Goal: Task Accomplishment & Management: Manage account settings

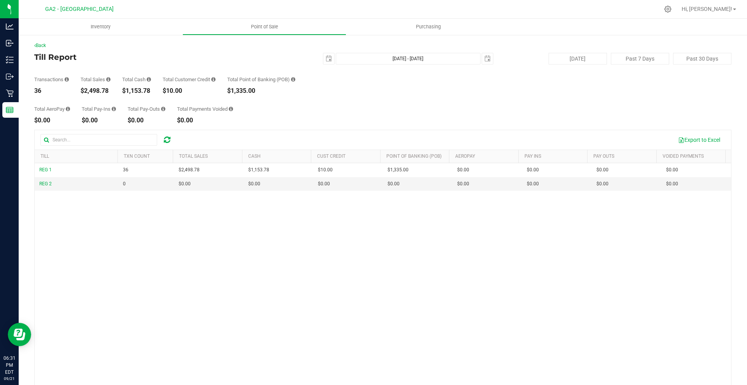
click at [215, 80] on icon at bounding box center [213, 79] width 4 height 5
click at [201, 80] on div "Total Customer Credit" at bounding box center [189, 79] width 53 height 5
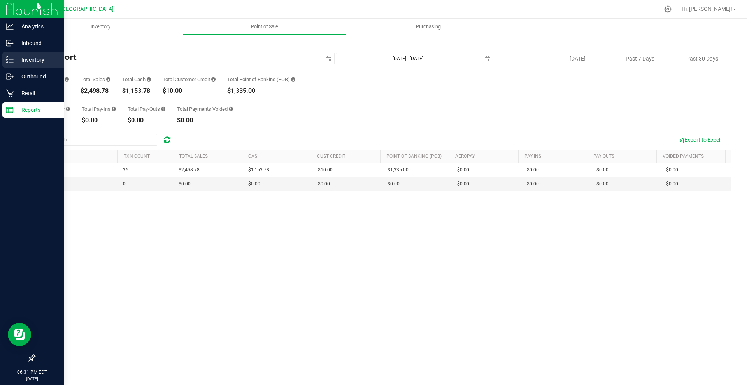
click at [55, 55] on div "Inventory" at bounding box center [32, 60] width 61 height 16
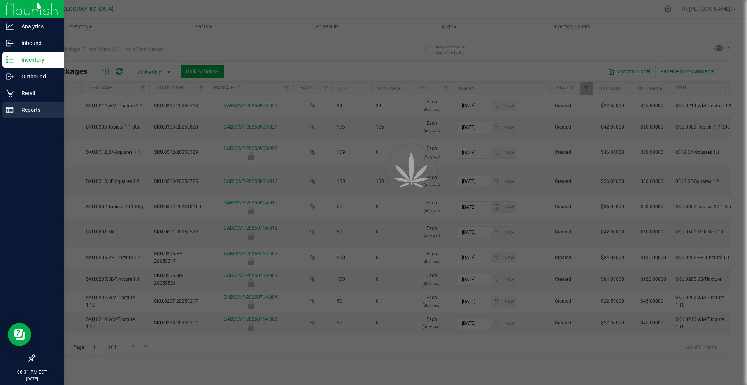
click at [56, 109] on p "Reports" at bounding box center [37, 109] width 47 height 9
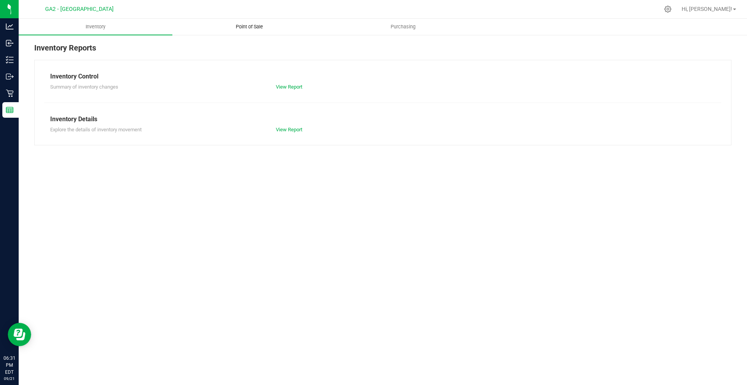
click at [271, 20] on uib-tab-heading "Point of Sale" at bounding box center [249, 27] width 153 height 16
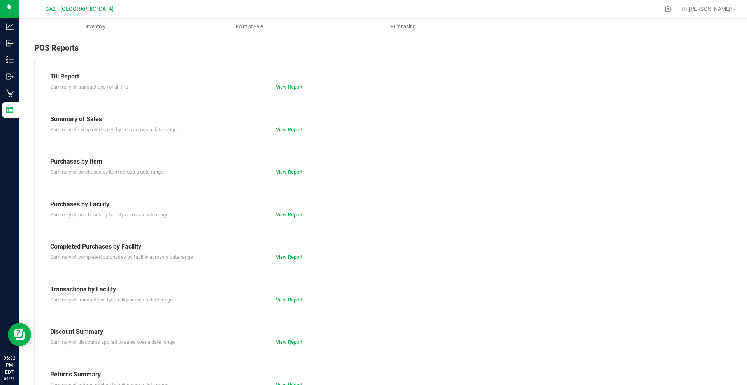
click at [282, 87] on link "View Report" at bounding box center [289, 87] width 26 height 6
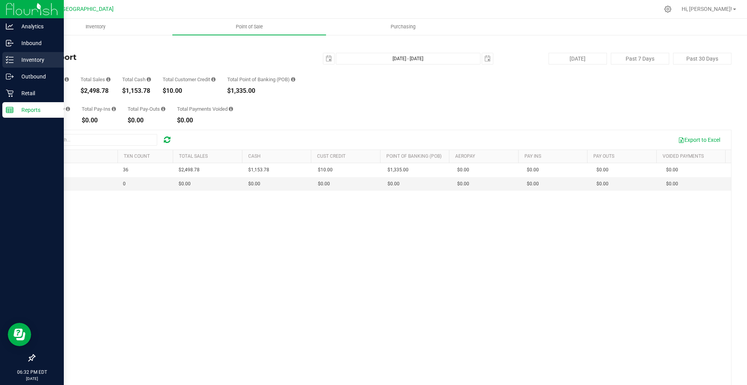
click at [33, 59] on p "Inventory" at bounding box center [37, 59] width 47 height 9
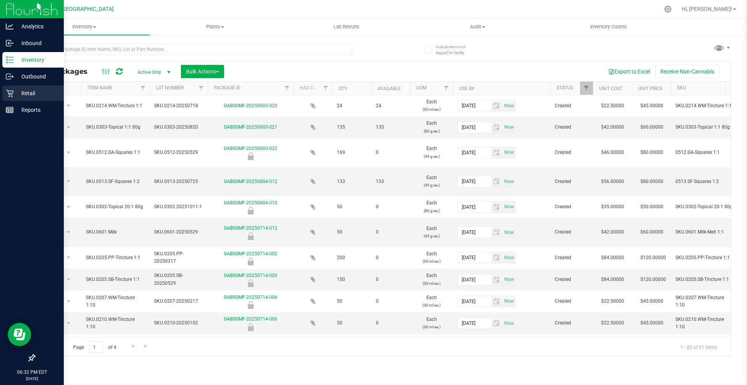
click at [28, 92] on p "Retail" at bounding box center [37, 93] width 47 height 9
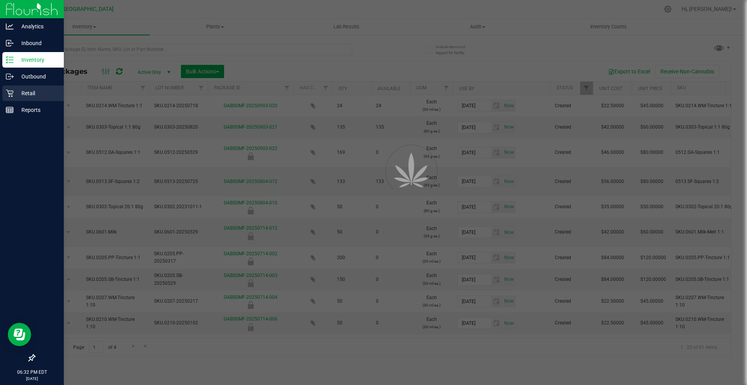
drag, startPoint x: 28, startPoint y: 92, endPoint x: 34, endPoint y: 89, distance: 6.3
click at [28, 91] on p "Retail" at bounding box center [37, 93] width 47 height 9
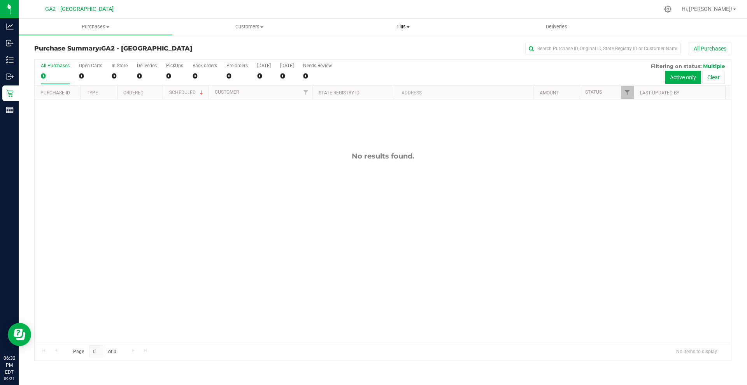
click at [399, 28] on span "Tills" at bounding box center [402, 26] width 153 height 7
click at [408, 42] on li "Manage tills" at bounding box center [403, 46] width 154 height 9
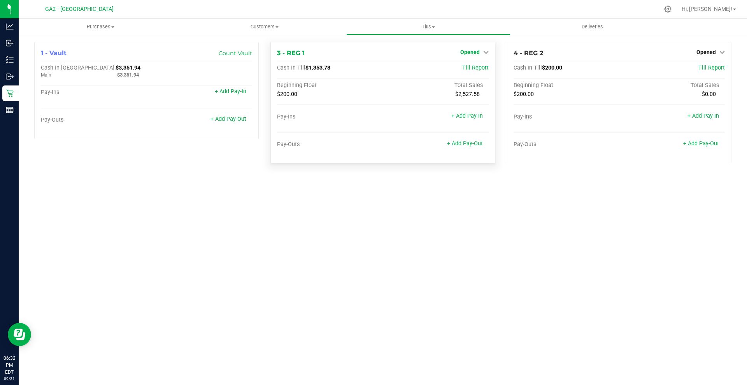
click at [465, 53] on span "Opened" at bounding box center [469, 52] width 19 height 6
click at [474, 70] on link "Close Till" at bounding box center [470, 68] width 21 height 6
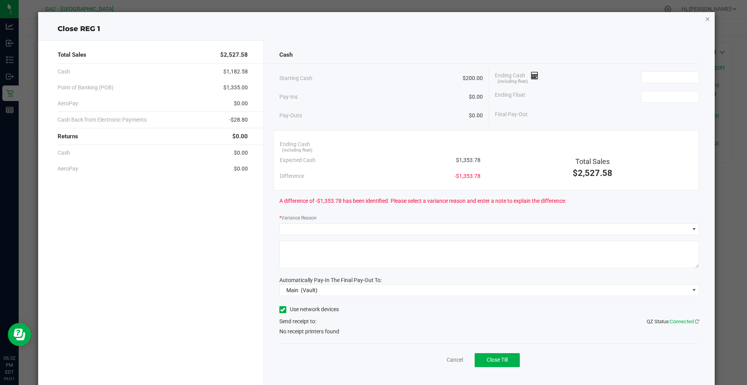
click at [698, 22] on div "Close REG 1 Total Sales $2,527.58 Cash $1,182.58 Point of Banking (POB) $1,335.…" at bounding box center [376, 199] width 677 height 375
click at [705, 18] on icon "button" at bounding box center [707, 18] width 5 height 9
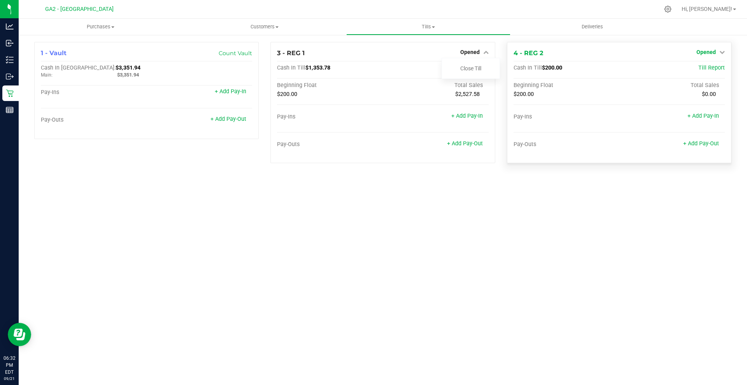
click at [713, 52] on span "Opened" at bounding box center [705, 52] width 19 height 6
click at [715, 67] on link "Close Till" at bounding box center [706, 68] width 21 height 6
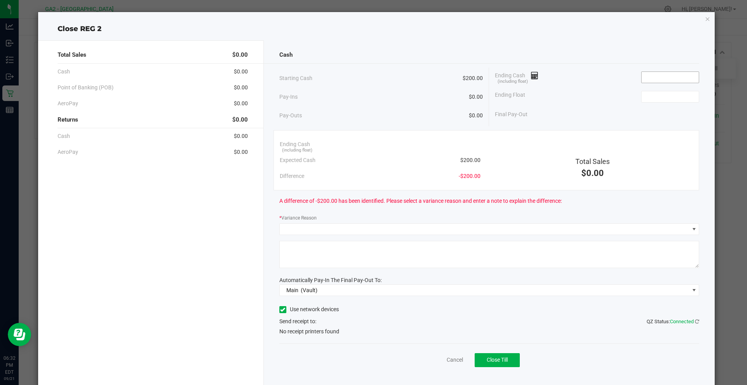
click at [659, 75] on input at bounding box center [669, 77] width 57 height 11
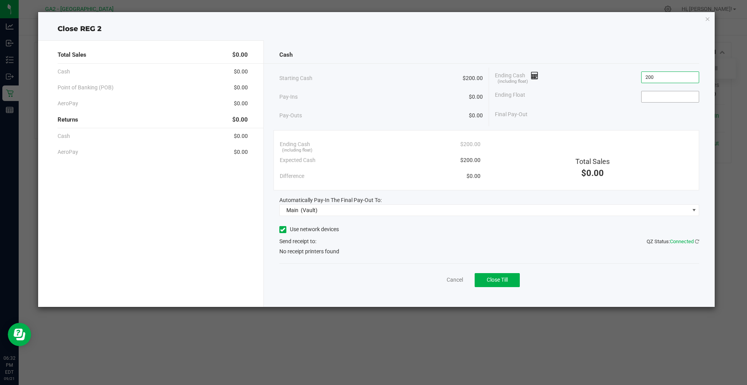
type input "$200.00"
click at [665, 95] on input at bounding box center [669, 96] width 57 height 11
type input "$200.00"
click at [611, 113] on div "Final Pay-Out $0.00" at bounding box center [597, 115] width 204 height 16
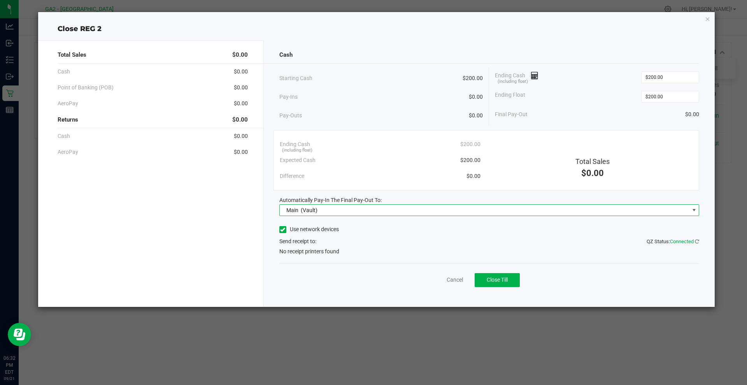
click at [578, 214] on span "Main (Vault)" at bounding box center [485, 210] width 410 height 11
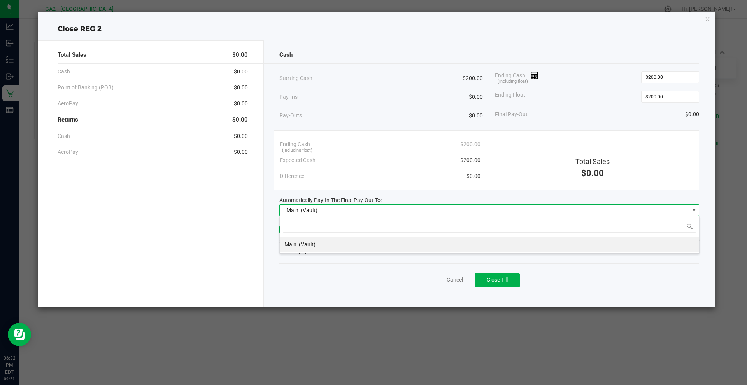
scroll to position [12, 420]
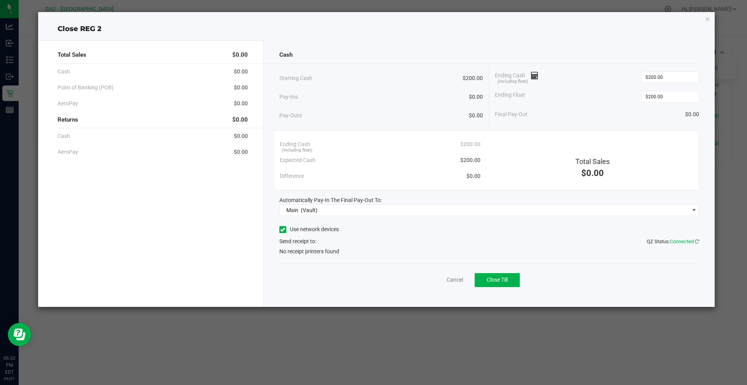
drag, startPoint x: 411, startPoint y: 266, endPoint x: 412, endPoint y: 236, distance: 30.7
click at [411, 244] on div "Cash Starting Cash $200.00 Pay-Ins $0.00 Pay-Outs $0.00 Ending Cash (including …" at bounding box center [489, 173] width 451 height 267
click at [413, 233] on div "Use network devices" at bounding box center [489, 230] width 420 height 12
drag, startPoint x: 404, startPoint y: 231, endPoint x: 334, endPoint y: 223, distance: 70.4
click at [398, 231] on div "Use network devices" at bounding box center [489, 230] width 420 height 12
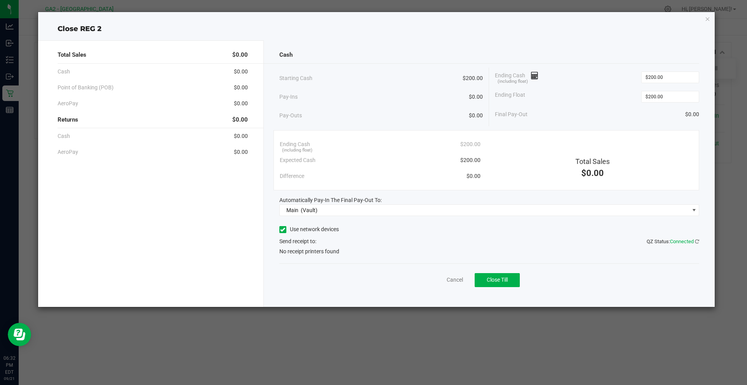
click at [283, 234] on span "Use network devices" at bounding box center [309, 230] width 60 height 12
click at [283, 230] on icon at bounding box center [282, 230] width 5 height 0
click at [0, 0] on input "Use network devices" at bounding box center [0, 0] width 0 height 0
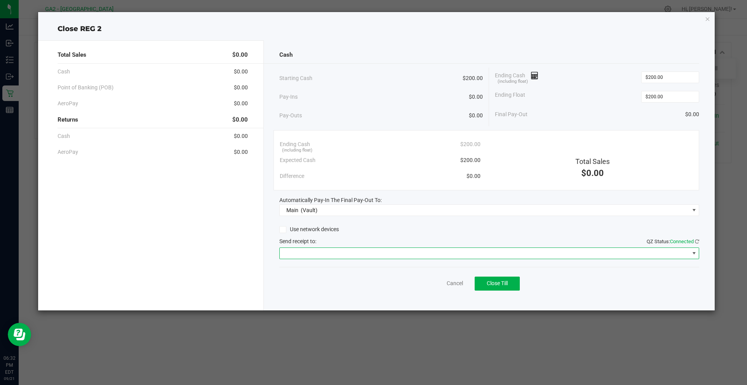
click at [502, 253] on span at bounding box center [485, 253] width 410 height 11
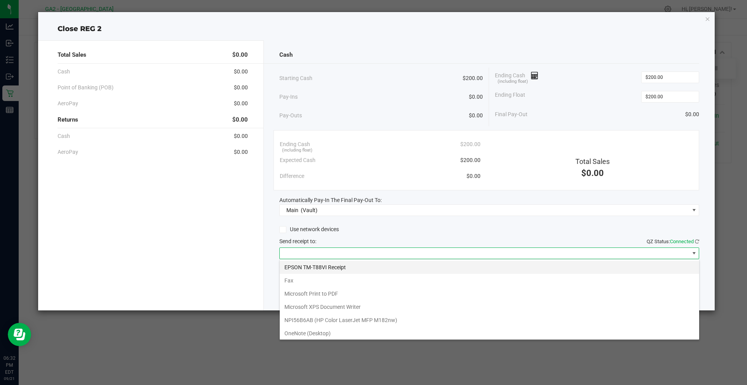
click at [458, 270] on Receipt "EPSON TM-T88VI Receipt" at bounding box center [489, 267] width 419 height 13
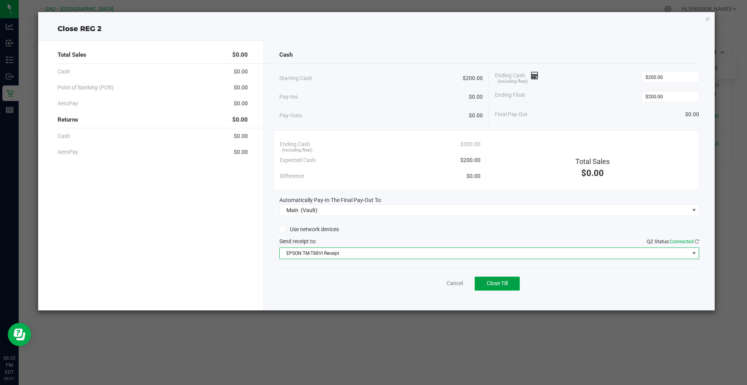
click at [505, 287] on span "Close Till" at bounding box center [497, 283] width 21 height 6
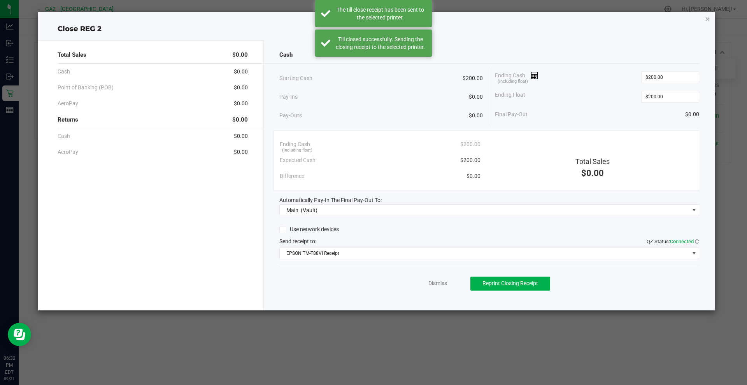
click at [707, 17] on icon "button" at bounding box center [707, 18] width 5 height 9
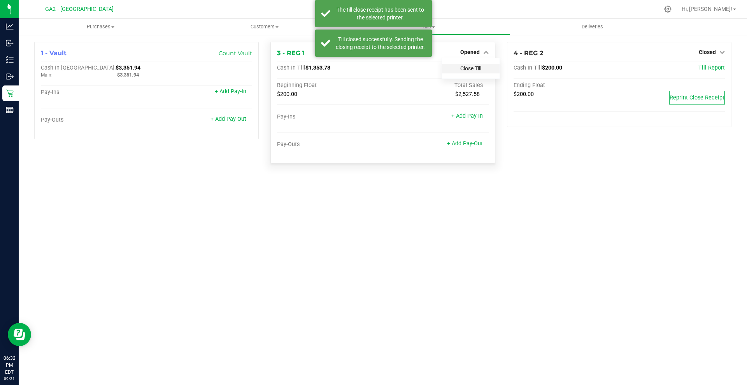
click at [473, 71] on link "Close Till" at bounding box center [470, 68] width 21 height 6
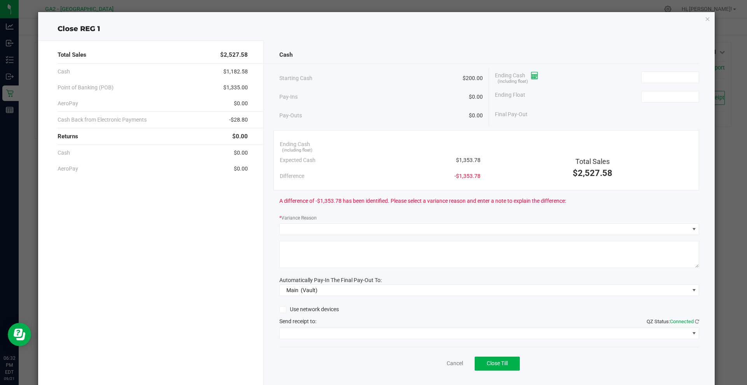
click at [531, 76] on icon at bounding box center [534, 75] width 7 height 5
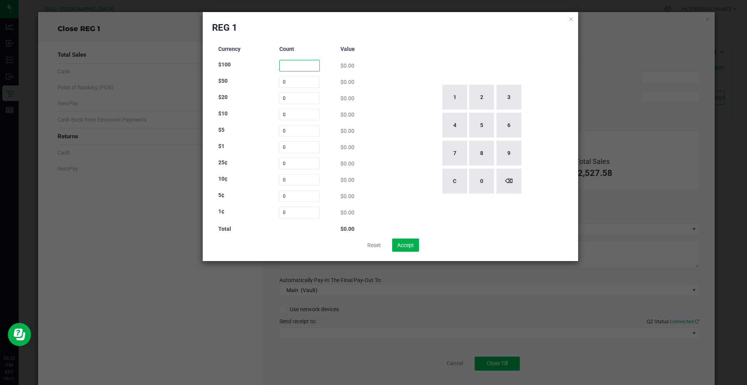
click at [296, 64] on input at bounding box center [299, 66] width 41 height 12
type input "4"
click at [287, 81] on input at bounding box center [299, 82] width 41 height 12
type input "5"
click at [286, 99] on input at bounding box center [299, 99] width 41 height 12
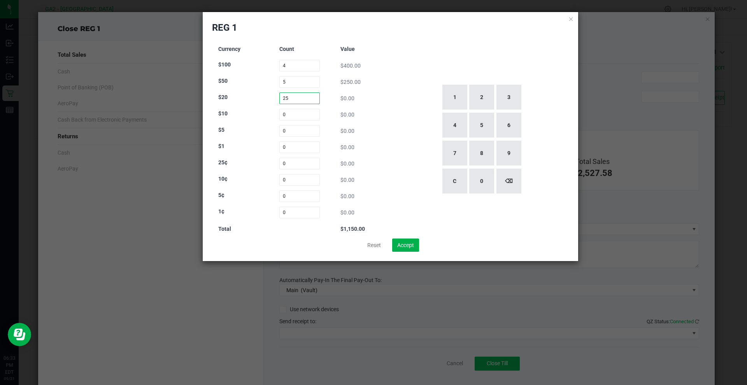
type input "25"
click at [412, 165] on div "1 2 3 4 5 6 7 8 9 C 0 ⌫" at bounding box center [481, 139] width 175 height 199
click at [309, 109] on input at bounding box center [299, 115] width 41 height 12
type input "0"
click at [297, 149] on input at bounding box center [299, 148] width 41 height 12
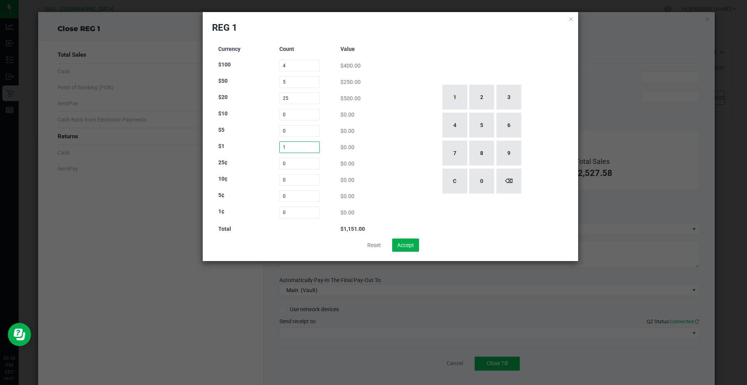
type input "1"
click at [372, 198] on div "$0.00" at bounding box center [360, 197] width 41 height 8
click at [310, 147] on input "1" at bounding box center [299, 148] width 41 height 12
type input "0"
click at [305, 100] on input "25" at bounding box center [299, 99] width 41 height 12
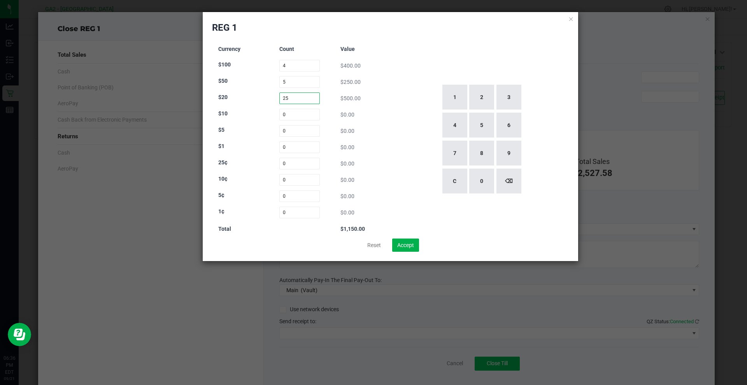
type input "2"
type input "0"
click at [301, 85] on input at bounding box center [299, 82] width 41 height 12
type input "0"
click at [301, 63] on input "4" at bounding box center [299, 66] width 41 height 12
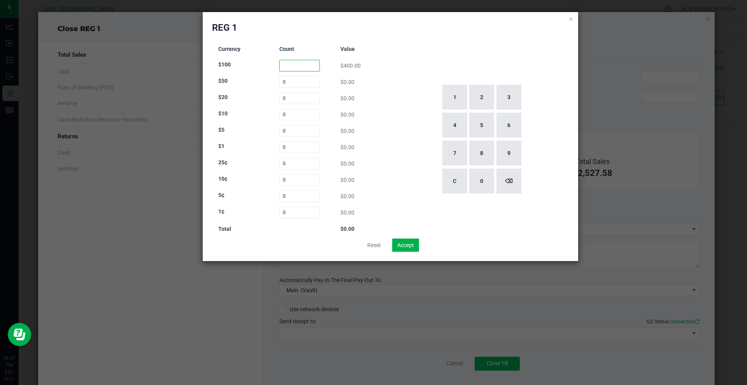
type input "3"
type input "0"
click at [296, 97] on input at bounding box center [299, 99] width 41 height 12
type input "3"
click at [296, 114] on input at bounding box center [299, 115] width 41 height 12
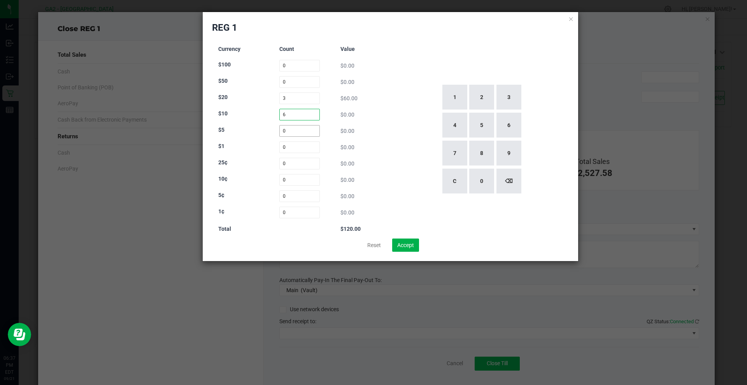
type input "6"
click at [294, 137] on input at bounding box center [299, 131] width 41 height 12
type input "8"
click at [296, 148] on input at bounding box center [299, 148] width 41 height 12
type input "24"
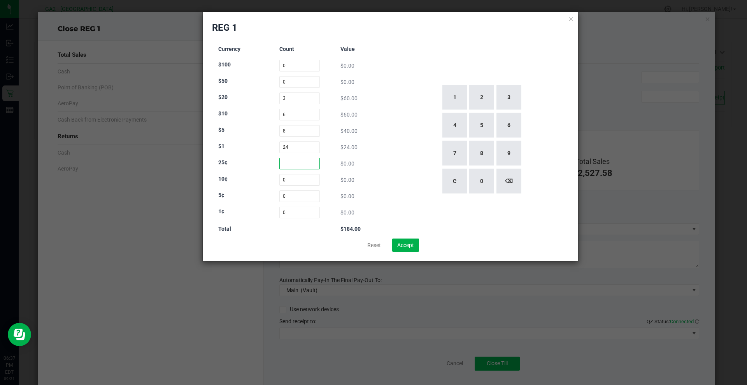
click at [294, 164] on input at bounding box center [299, 164] width 41 height 12
type input "0"
click at [301, 186] on input at bounding box center [299, 180] width 41 height 12
type input "1"
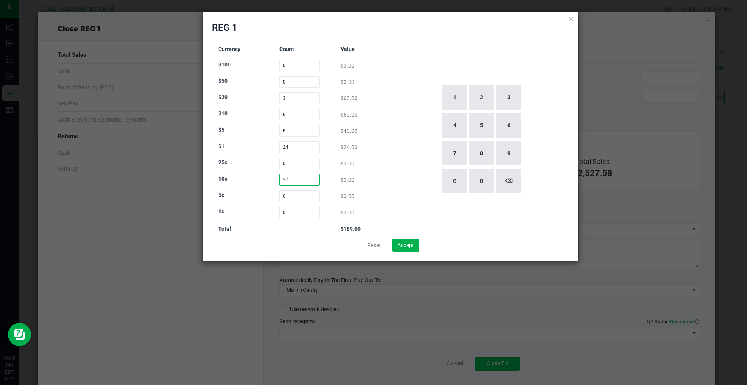
type input "5"
type input "50"
click at [300, 163] on input at bounding box center [299, 164] width 41 height 12
type input "36"
click at [401, 200] on div "1 2 3 4 5 6 7 8 9 C 0 ⌫" at bounding box center [481, 139] width 175 height 199
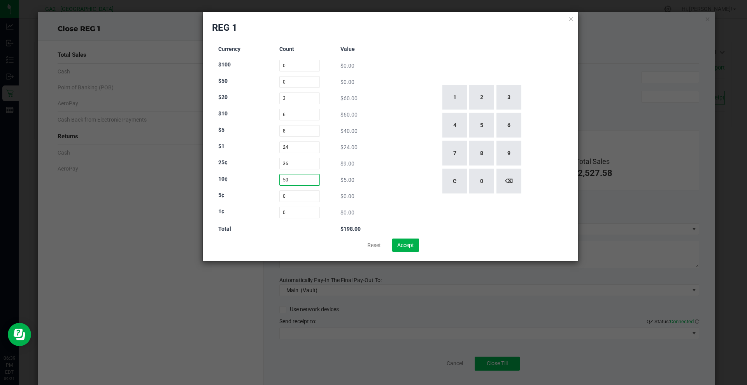
click at [301, 180] on input "50" at bounding box center [299, 180] width 41 height 12
type input "54"
click at [343, 201] on div "5¢ 0 $0.00" at bounding box center [299, 197] width 163 height 12
click at [301, 200] on input at bounding box center [299, 197] width 41 height 12
click at [393, 201] on div "Currency Count Value $100 0 $0.00 $50 0 $0.00 $20 3 $60.00 $10 6 $60.00 $5 8 $4…" at bounding box center [390, 139] width 357 height 199
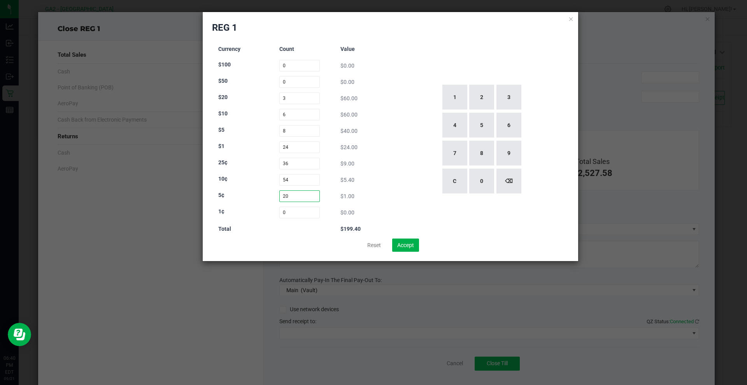
click at [307, 201] on input "20" at bounding box center [299, 197] width 41 height 12
type input "28"
click at [370, 213] on div "$0.00" at bounding box center [360, 213] width 41 height 8
click at [298, 209] on input at bounding box center [299, 213] width 41 height 12
type input "20"
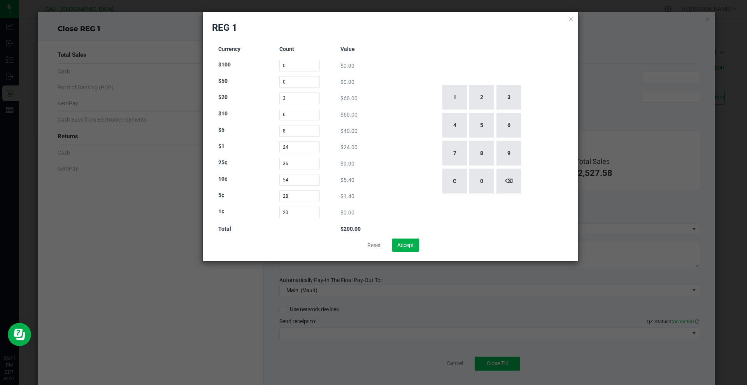
click at [410, 204] on div "1 2 3 4 5 6 7 8 9 C 0 ⌫" at bounding box center [481, 139] width 175 height 199
click at [566, 20] on div "REG 1 Currency Count Value $100 0 $0.00 $50 0 $0.00 $20 3 $60.00 $10 6 $60.00 $…" at bounding box center [391, 136] width 376 height 249
click at [571, 20] on icon at bounding box center [570, 18] width 5 height 9
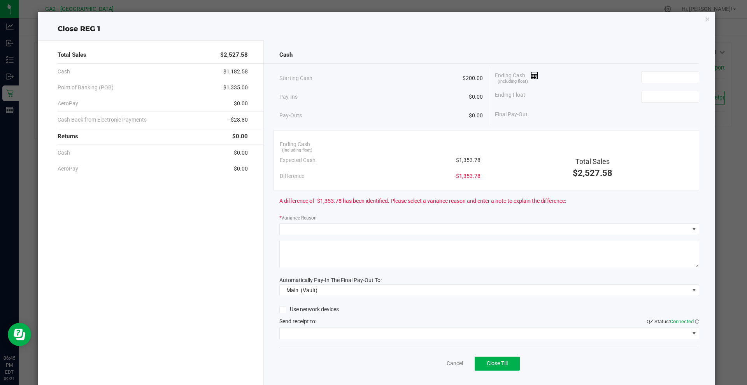
click at [697, 19] on div "Close REG 1 Total Sales $2,527.58 Cash $1,182.58 Point of Banking (POB) $1,335.…" at bounding box center [376, 201] width 677 height 379
click at [705, 18] on icon "button" at bounding box center [707, 18] width 5 height 9
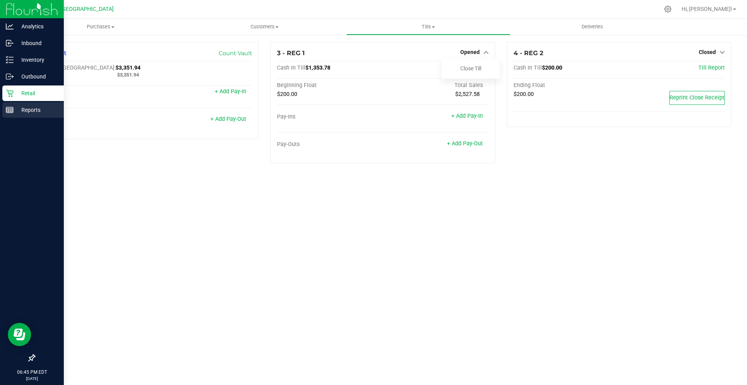
click at [0, 104] on link "Reports" at bounding box center [32, 110] width 64 height 17
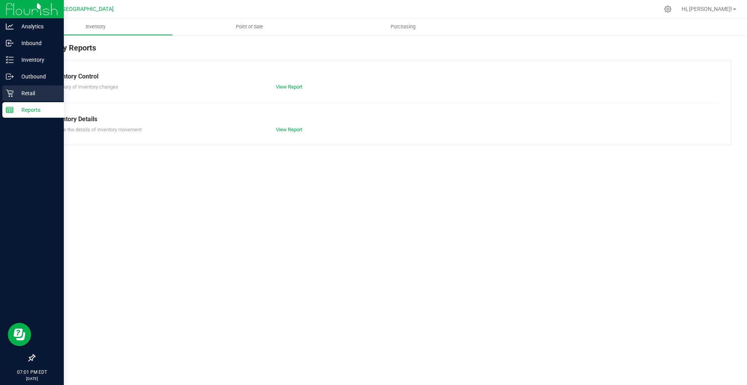
click at [16, 92] on p "Retail" at bounding box center [37, 93] width 47 height 9
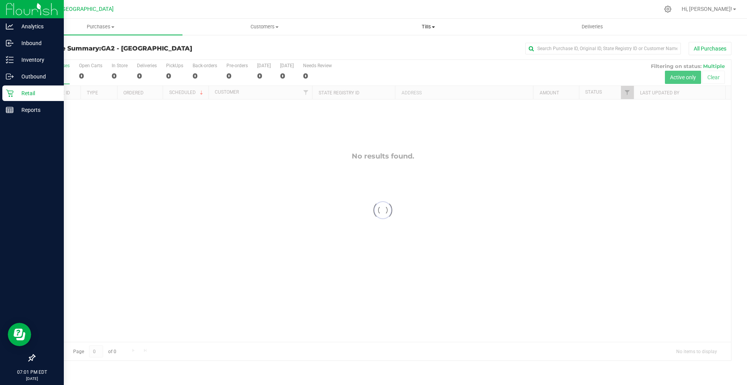
click at [426, 24] on span "Tills" at bounding box center [428, 26] width 163 height 7
click at [429, 46] on li "Manage tills" at bounding box center [428, 46] width 164 height 9
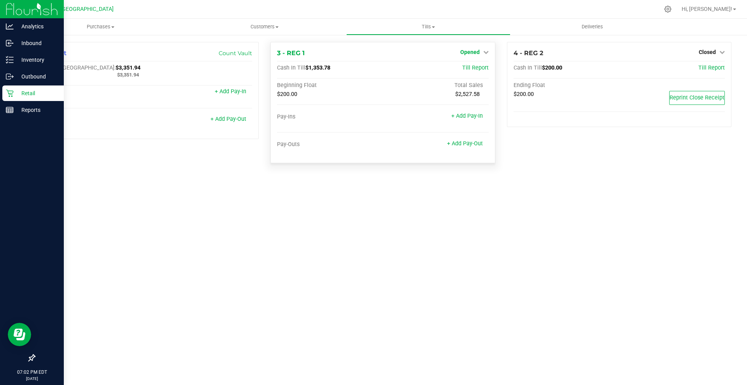
drag, startPoint x: 481, startPoint y: 46, endPoint x: 478, endPoint y: 51, distance: 6.1
click at [478, 51] on div "3 - REG 1 Opened Close Till Cash In Till $1,353.78 Till Report Beginning Float …" at bounding box center [382, 102] width 224 height 121
click at [478, 51] on span "Opened" at bounding box center [469, 52] width 19 height 6
click at [484, 68] on div "Close Till" at bounding box center [471, 69] width 58 height 10
click at [480, 69] on link "Close Till" at bounding box center [470, 68] width 21 height 6
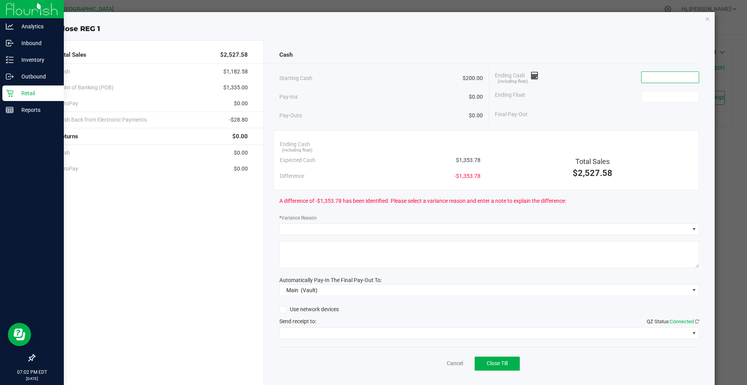
click at [679, 77] on input at bounding box center [669, 77] width 57 height 11
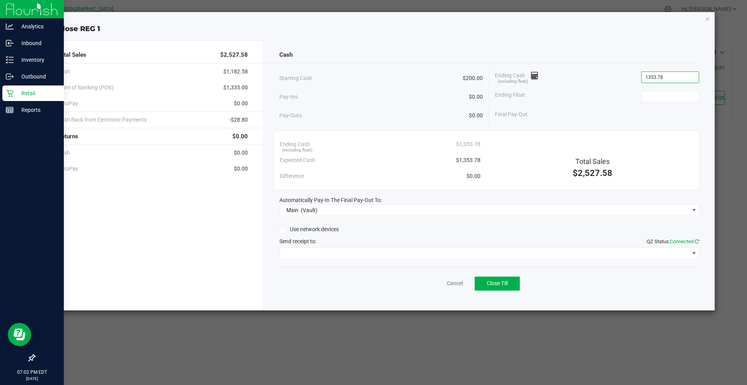
type input "$1,353.78"
click at [667, 86] on div "Ending Cash (including float) $1,353.78" at bounding box center [597, 77] width 204 height 19
click at [678, 98] on input at bounding box center [669, 96] width 57 height 11
type input "$200.00"
drag, startPoint x: 639, startPoint y: 101, endPoint x: 349, endPoint y: 249, distance: 325.5
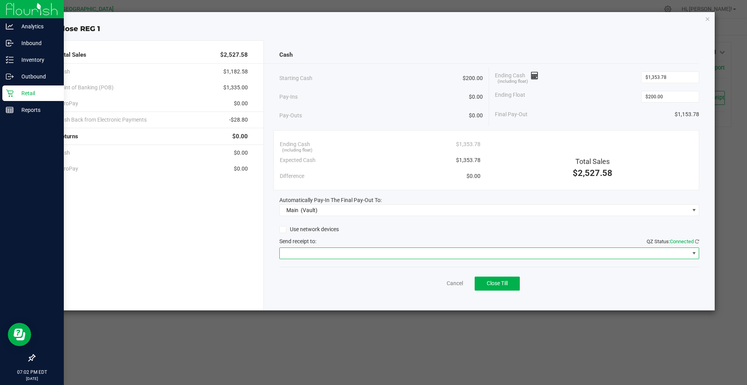
click at [349, 249] on span at bounding box center [489, 254] width 420 height 12
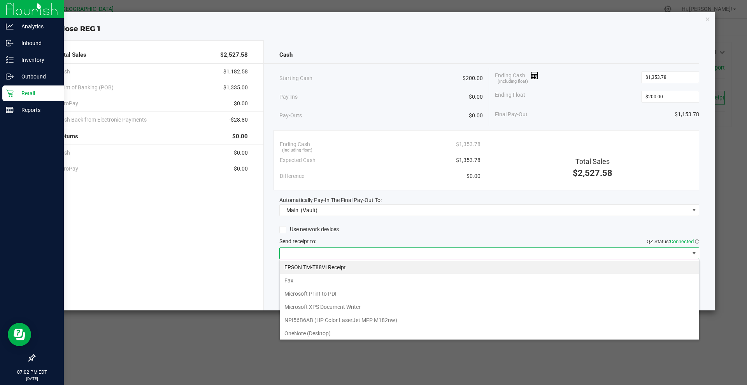
click at [356, 258] on span at bounding box center [485, 253] width 410 height 11
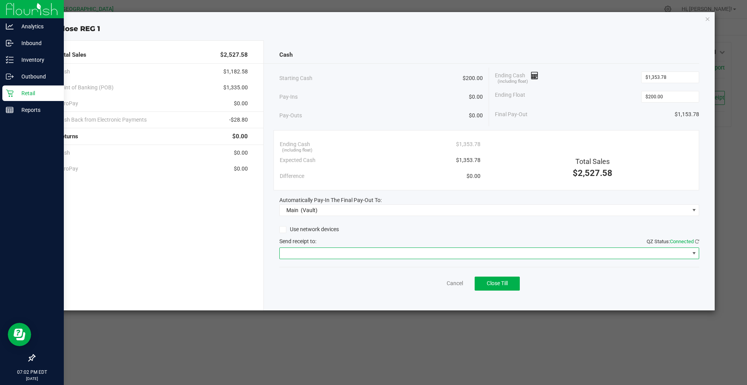
click at [349, 252] on span at bounding box center [485, 253] width 410 height 11
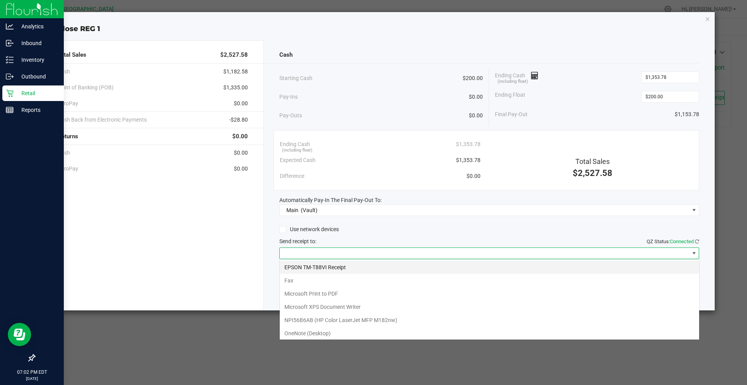
scroll to position [12, 420]
click at [361, 269] on Receipt "EPSON TM-T88VI Receipt" at bounding box center [489, 267] width 419 height 13
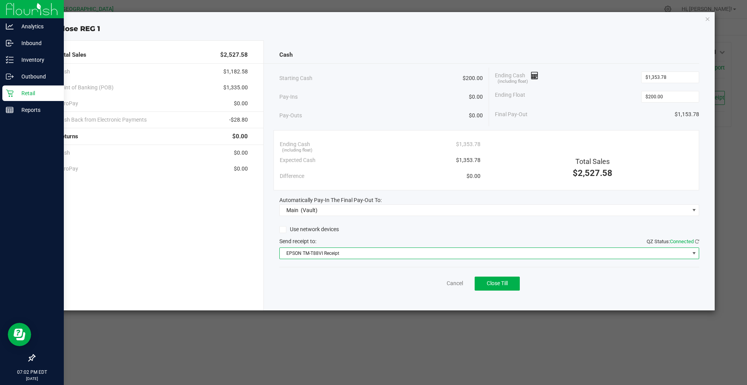
click at [400, 233] on div "Use network devices" at bounding box center [489, 230] width 420 height 12
click at [510, 289] on button "Close Till" at bounding box center [497, 284] width 45 height 14
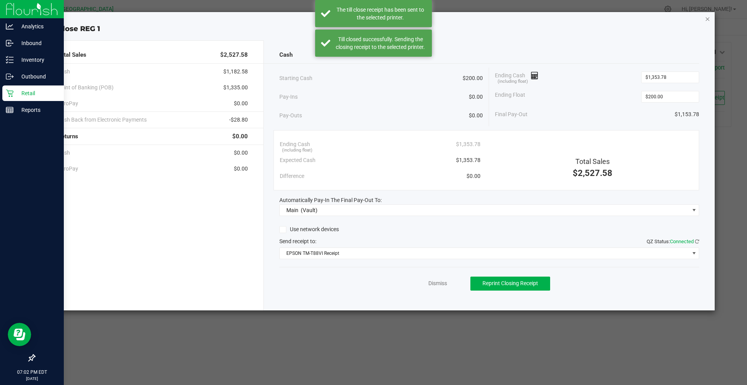
click at [708, 19] on icon "button" at bounding box center [707, 18] width 5 height 9
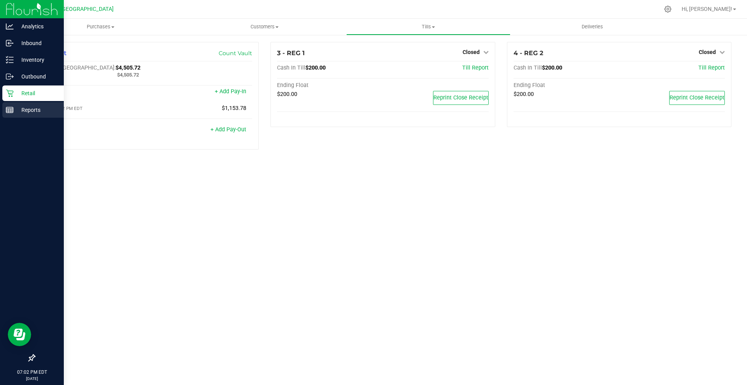
click at [11, 112] on line at bounding box center [9, 112] width 7 height 0
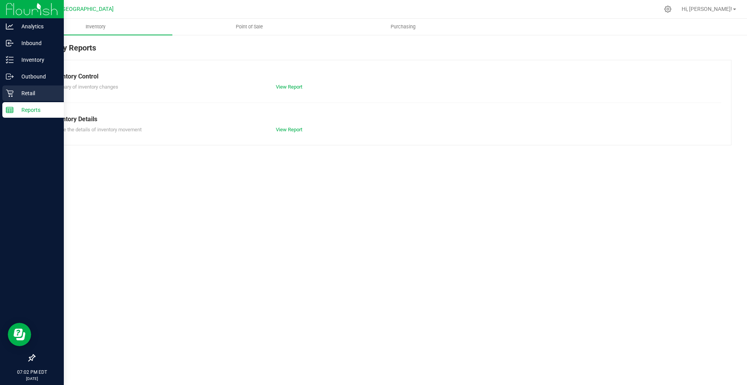
click at [30, 88] on div "Retail" at bounding box center [32, 94] width 61 height 16
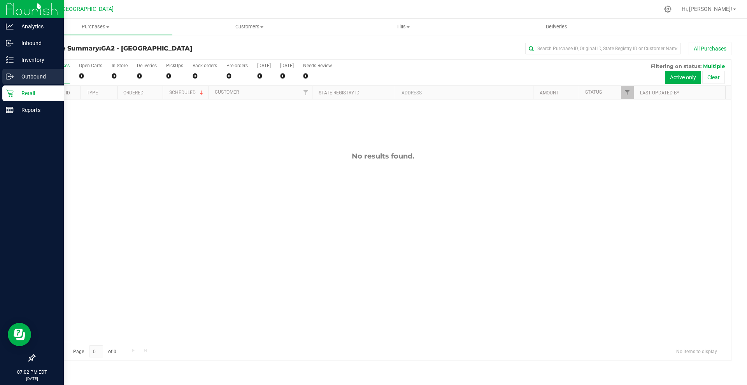
click at [40, 74] on p "Outbound" at bounding box center [37, 76] width 47 height 9
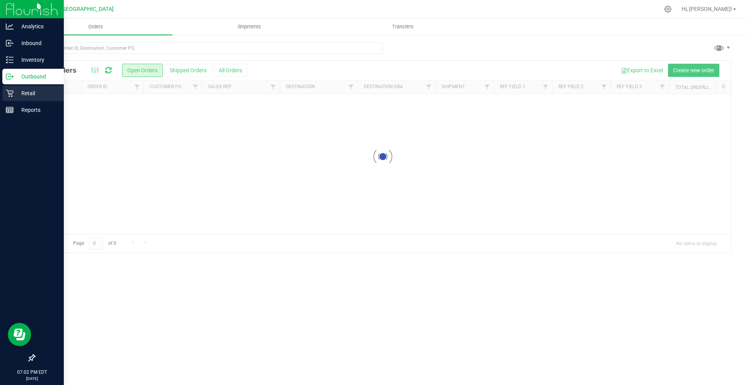
click at [49, 91] on p "Retail" at bounding box center [37, 93] width 47 height 9
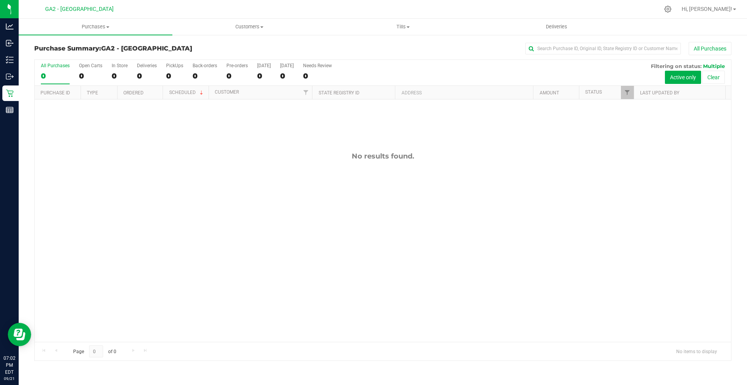
drag, startPoint x: 98, startPoint y: 198, endPoint x: 49, endPoint y: 165, distance: 59.1
click at [96, 197] on div "No results found." at bounding box center [383, 247] width 696 height 295
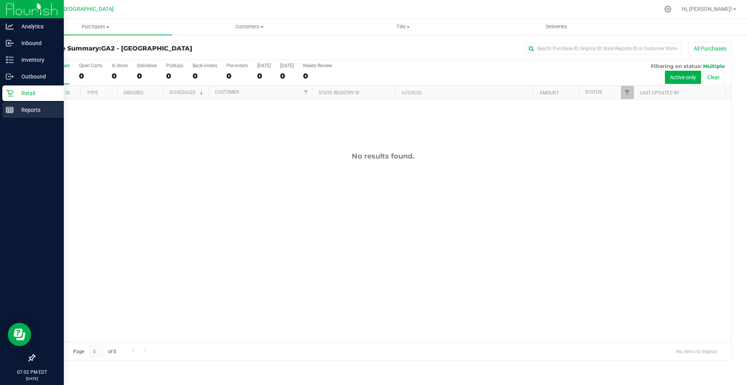
click at [5, 112] on div "Reports" at bounding box center [32, 110] width 61 height 16
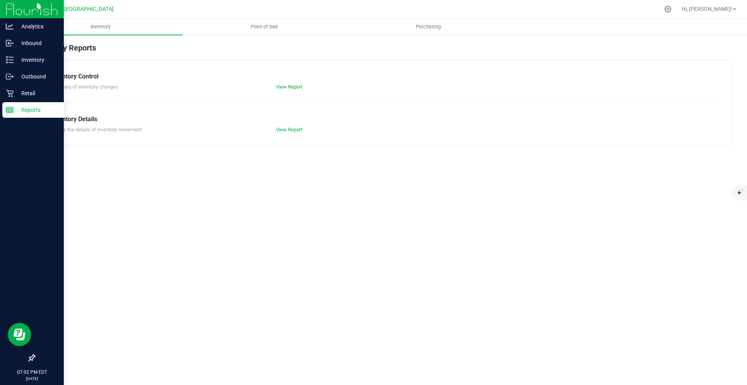
click at [15, 109] on p "Reports" at bounding box center [37, 109] width 47 height 9
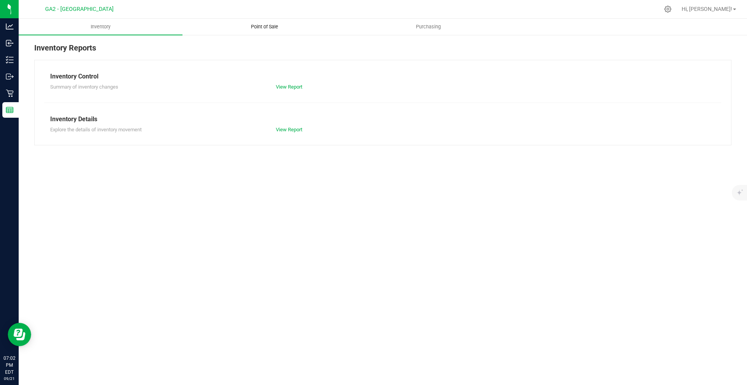
click at [256, 25] on span "Point of Sale" at bounding box center [264, 26] width 48 height 7
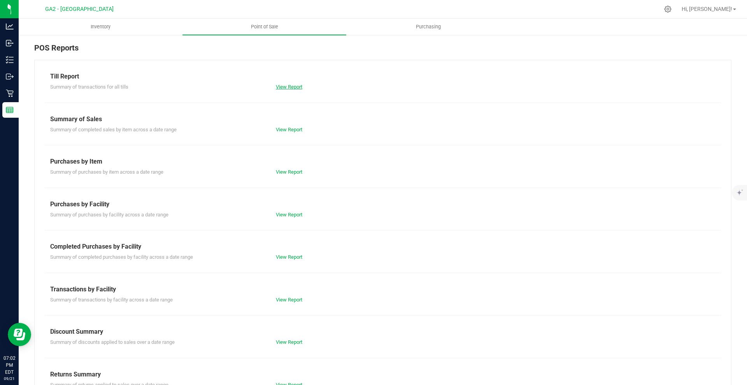
click at [284, 84] on link "View Report" at bounding box center [289, 87] width 26 height 6
